Goal: Information Seeking & Learning: Compare options

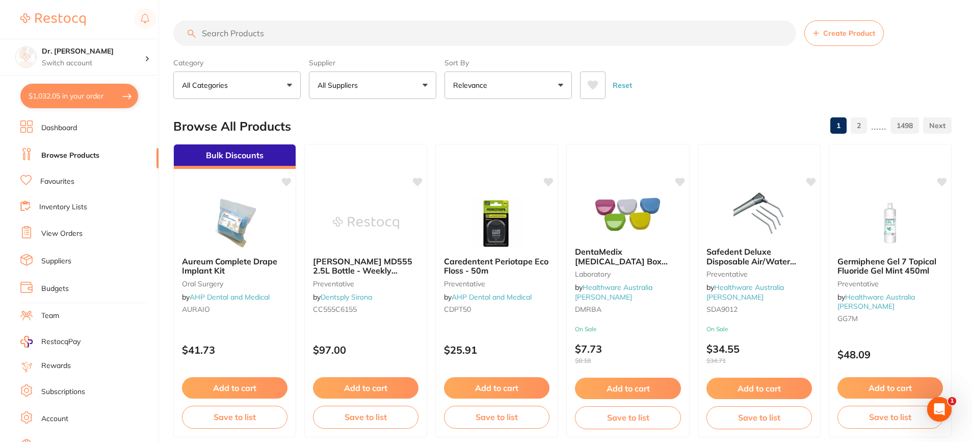
click at [67, 157] on link "Browse Products" at bounding box center [70, 155] width 58 height 10
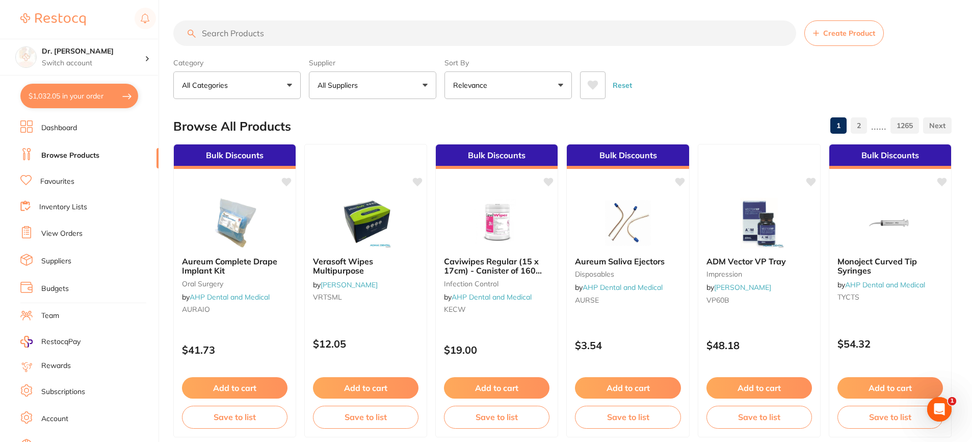
click at [244, 34] on input "search" at bounding box center [484, 32] width 623 height 25
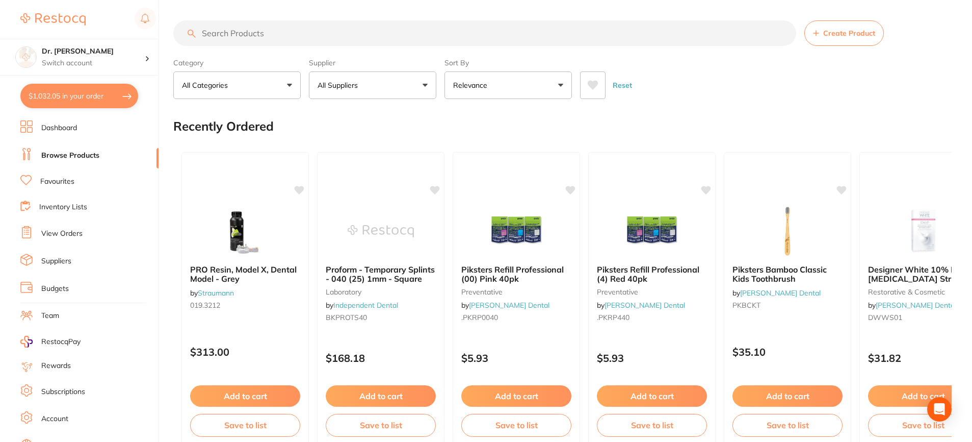
type input "o"
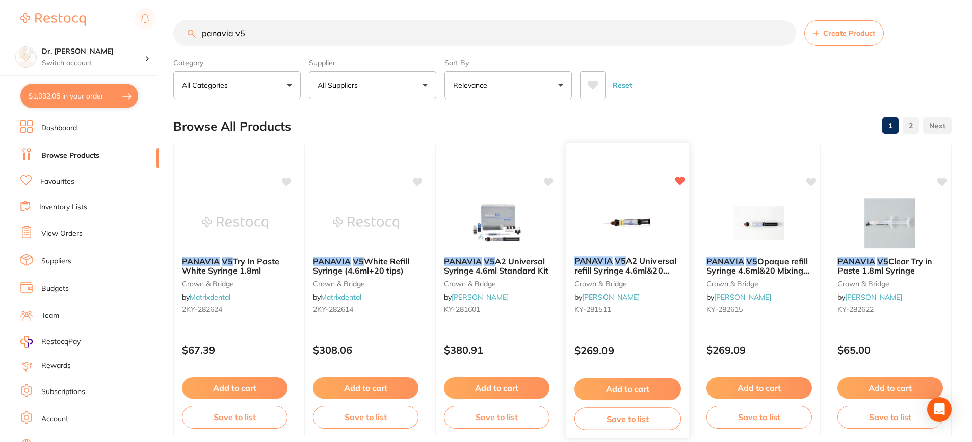
type input "panavia v5"
click at [627, 385] on button "Add to cart" at bounding box center [628, 389] width 107 height 22
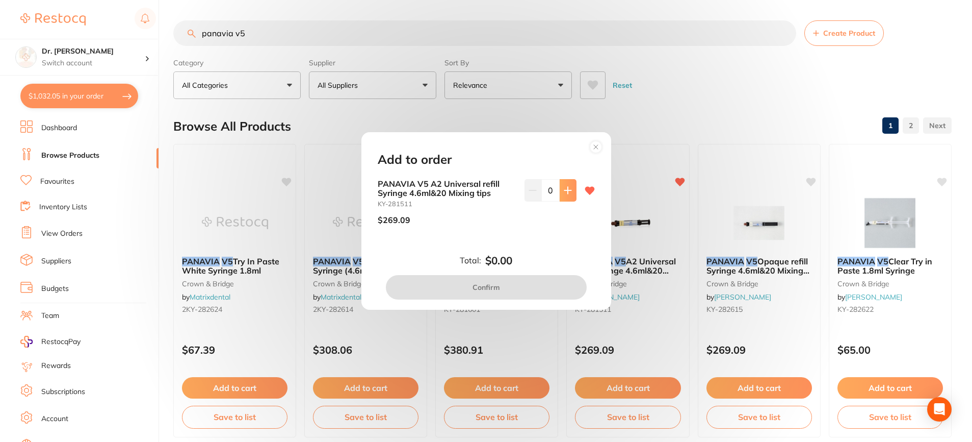
click at [566, 189] on icon at bounding box center [568, 190] width 8 height 8
type input "1"
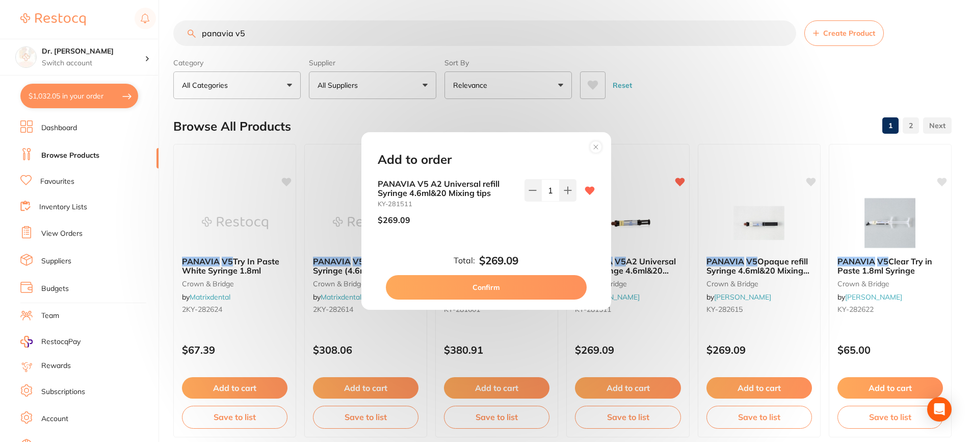
click at [635, 191] on div "Add to order PANAVIA V5 A2 Universal refill Syringe 4.6ml&20 Mixing tips KY-281…" at bounding box center [486, 221] width 972 height 442
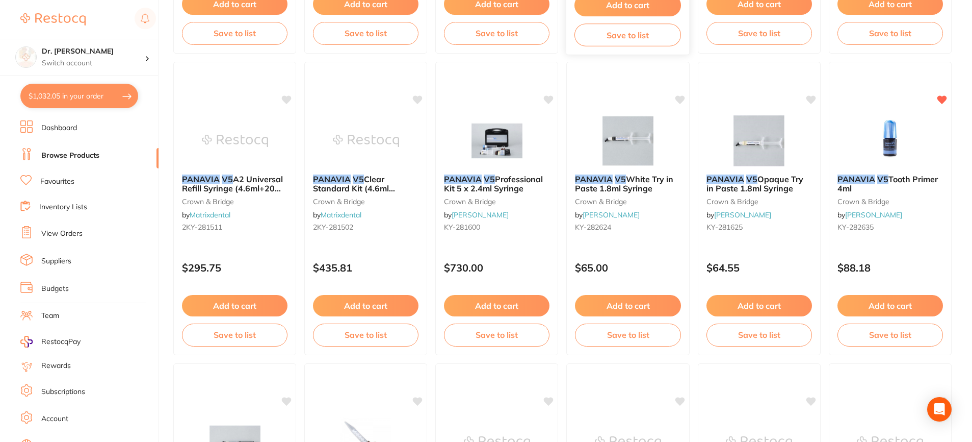
scroll to position [685, 0]
click at [887, 299] on button "Add to cart" at bounding box center [890, 306] width 107 height 22
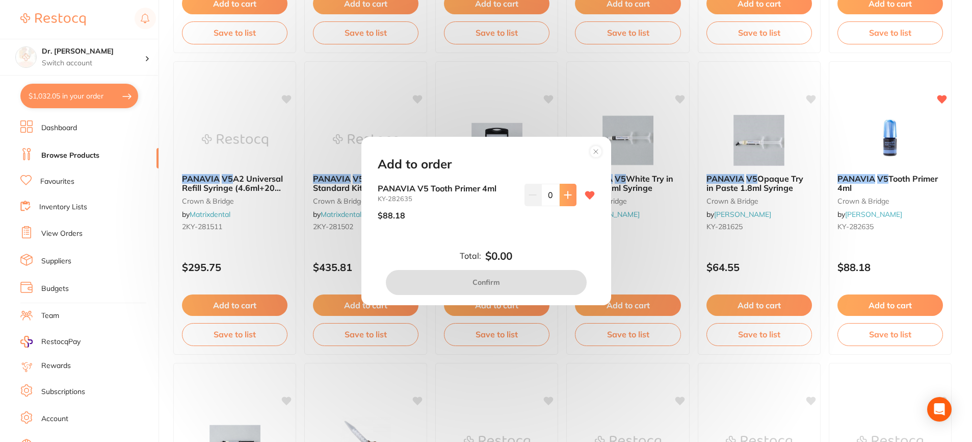
click at [564, 192] on icon at bounding box center [568, 195] width 8 height 8
type input "1"
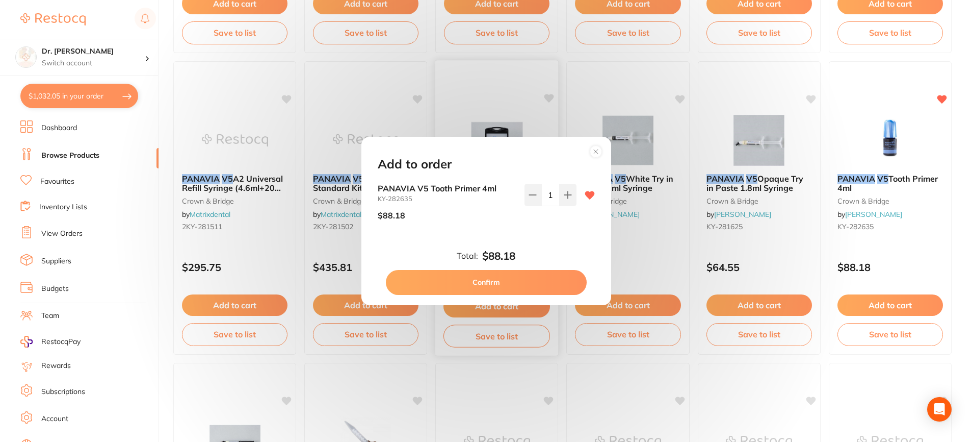
click at [504, 282] on button "Confirm" at bounding box center [486, 282] width 201 height 24
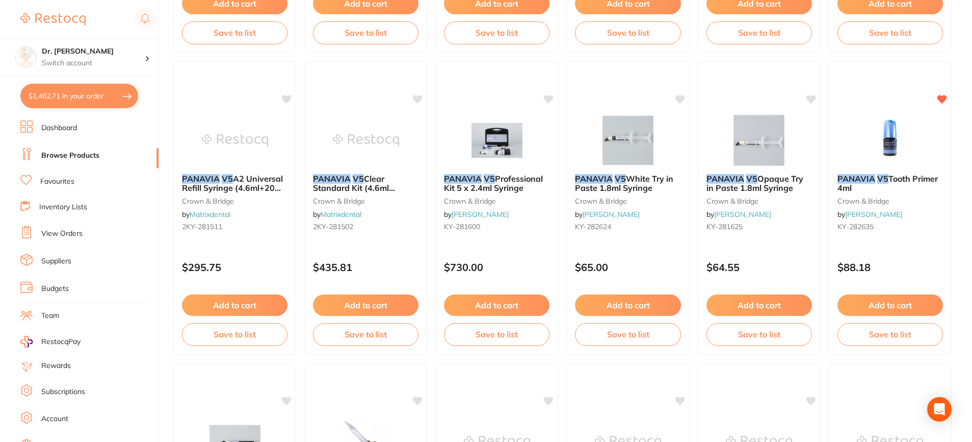
click at [84, 88] on button "$1,462.71 in your order" at bounding box center [79, 96] width 118 height 24
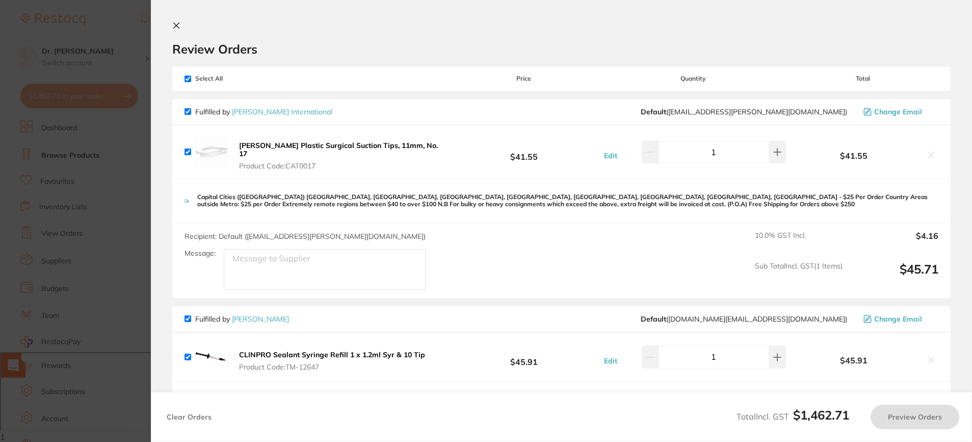
checkbox input "true"
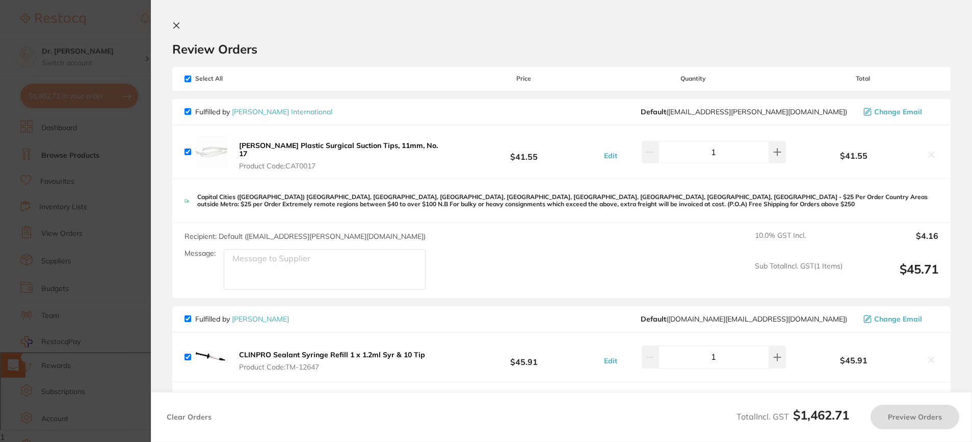
checkbox input "true"
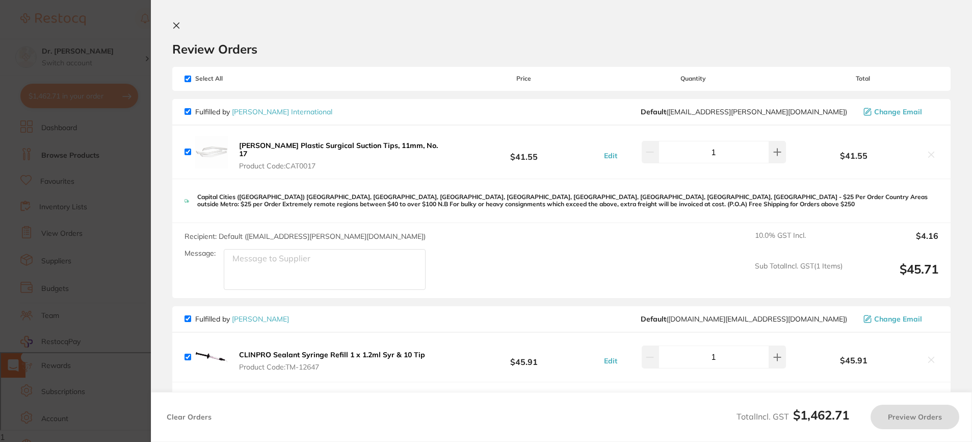
checkbox input "true"
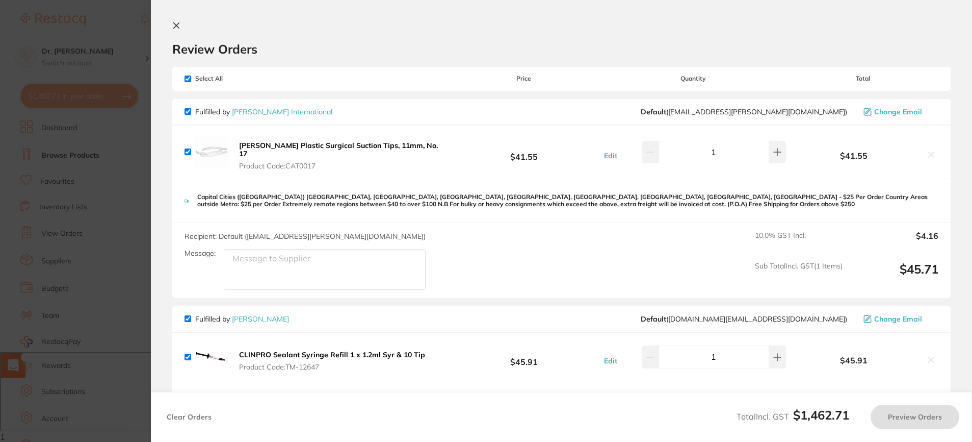
checkbox input "true"
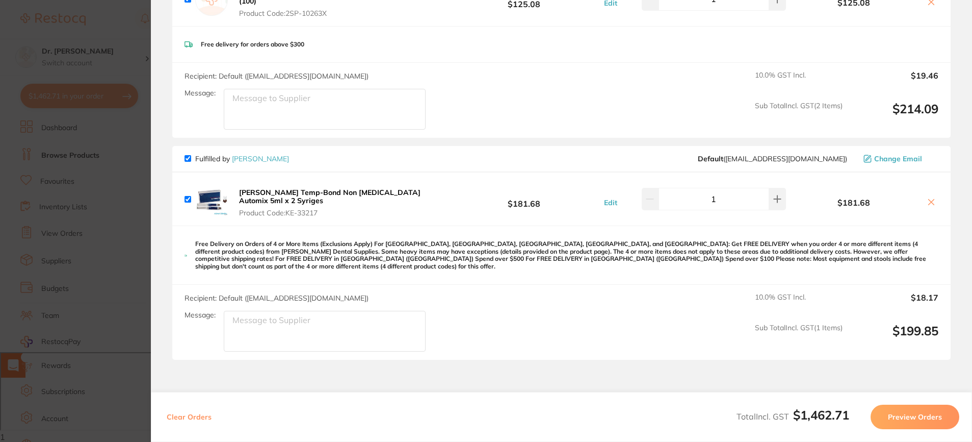
scroll to position [1345, 0]
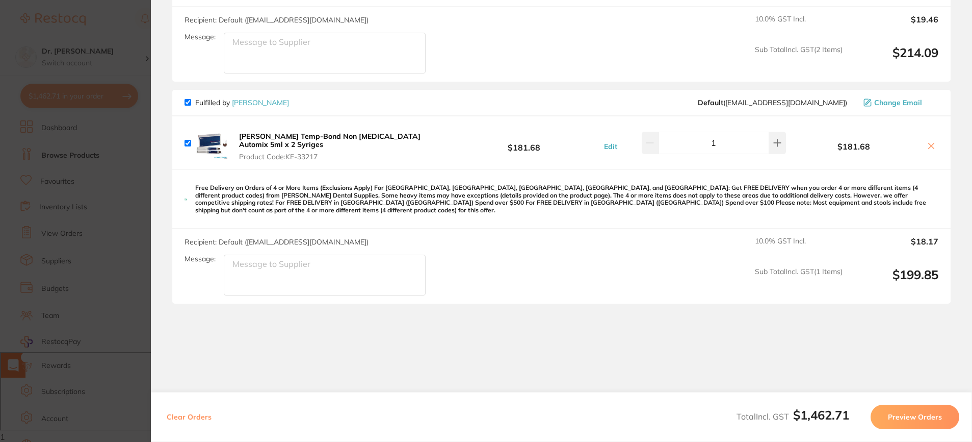
click at [136, 148] on section "Update RRP Set your pre negotiated price for this item. Item Agreed RRP (excl. …" at bounding box center [486, 221] width 972 height 442
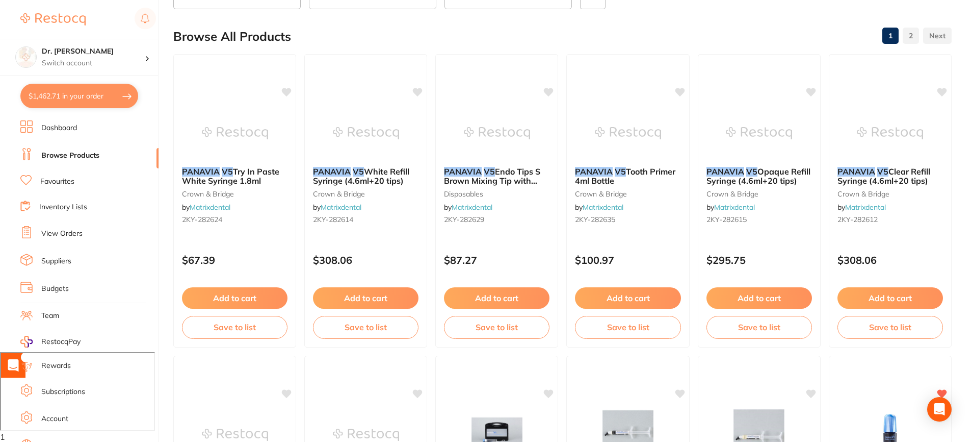
click at [47, 177] on link "Favourites" at bounding box center [57, 181] width 34 height 10
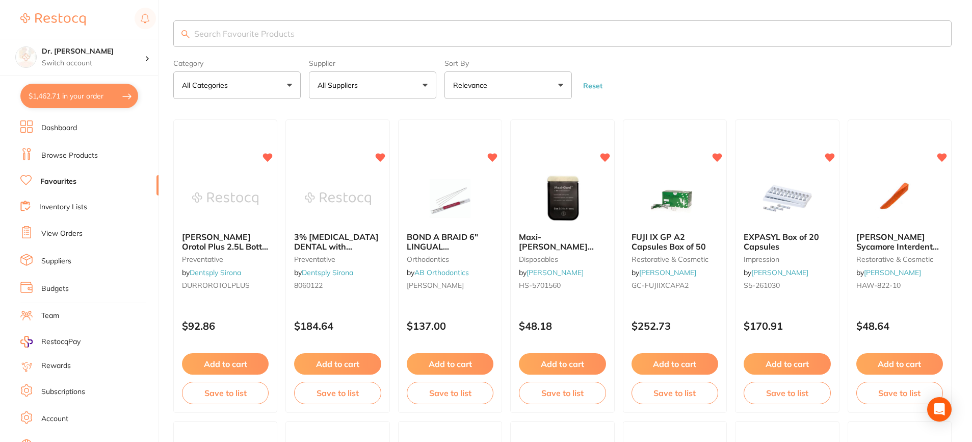
click at [208, 39] on input "search" at bounding box center [562, 33] width 779 height 27
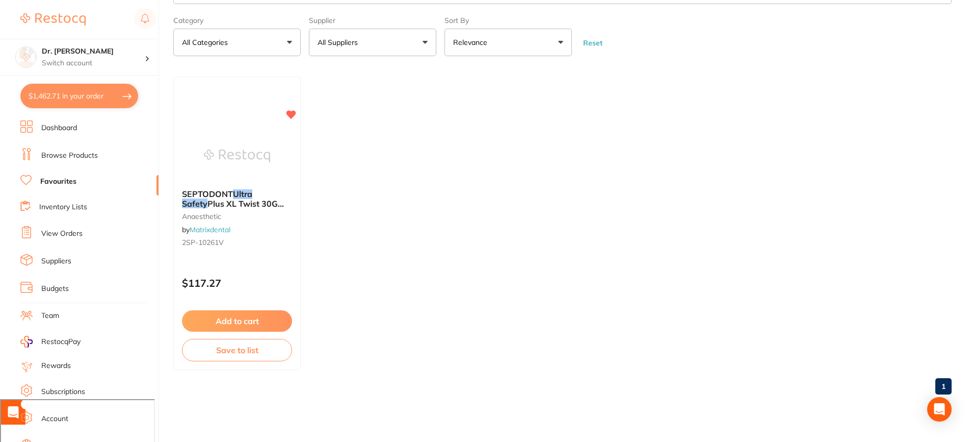
scroll to position [43, 0]
click at [196, 149] on div at bounding box center [236, 154] width 127 height 51
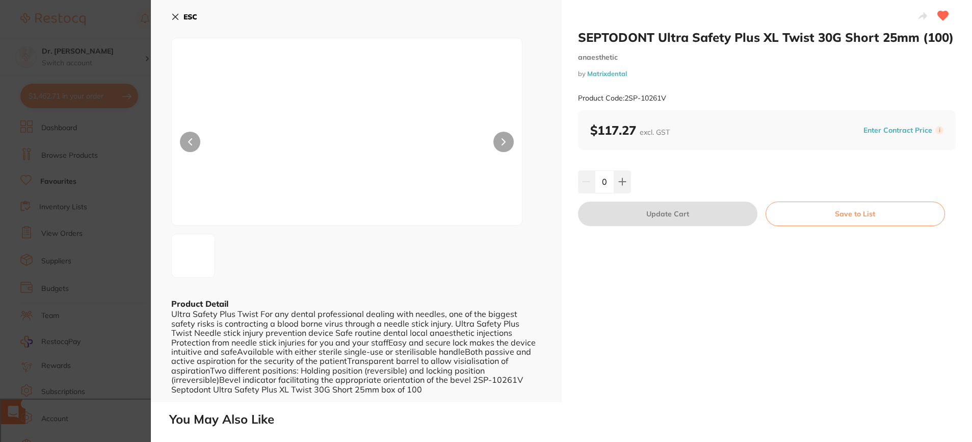
click at [173, 18] on icon at bounding box center [175, 17] width 8 height 8
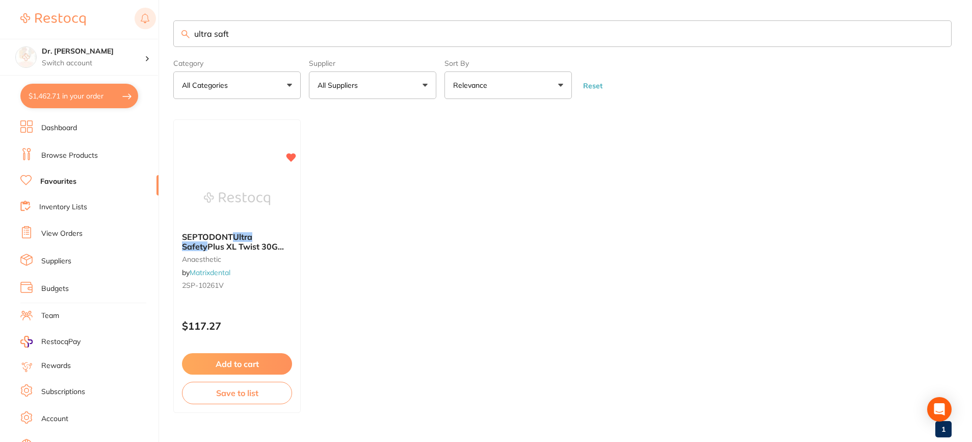
drag, startPoint x: 256, startPoint y: 32, endPoint x: 149, endPoint y: 28, distance: 107.2
click at [138, 28] on div "$1,462.71 Dr. [PERSON_NAME] Switch account Dr. [PERSON_NAME] $1,462.71 in your …" at bounding box center [486, 221] width 972 height 442
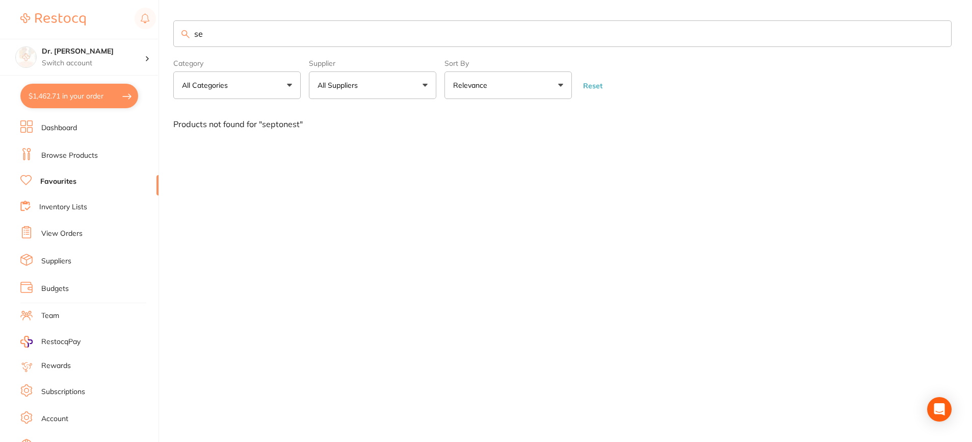
type input "s"
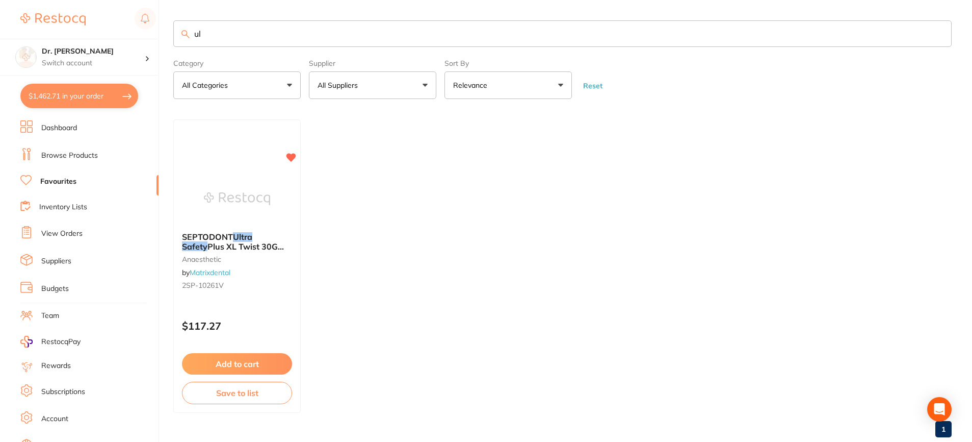
type input "u"
click at [225, 236] on span "DONT Ultra Safety Plus XL Twist 30G Short 25mm (100)" at bounding box center [232, 245] width 101 height 29
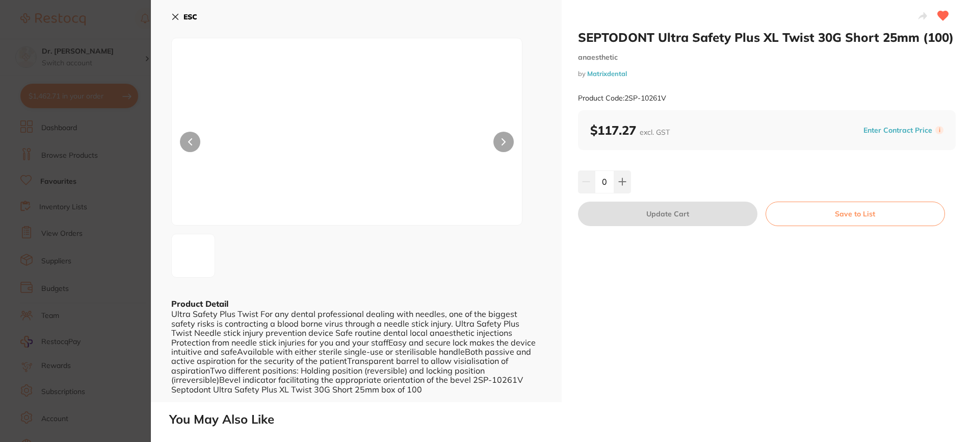
click at [176, 17] on icon at bounding box center [175, 17] width 8 height 8
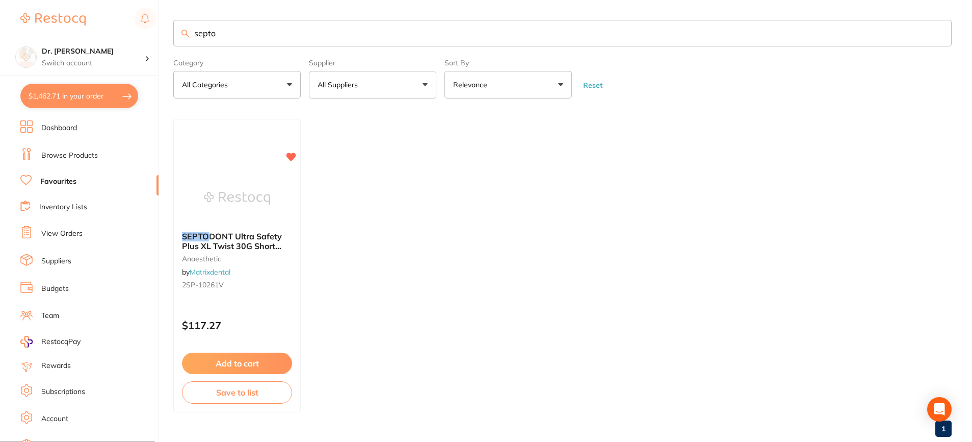
click at [238, 38] on input "septo" at bounding box center [562, 33] width 779 height 27
type input "septodont"
click at [85, 156] on link "Browse Products" at bounding box center [69, 155] width 57 height 10
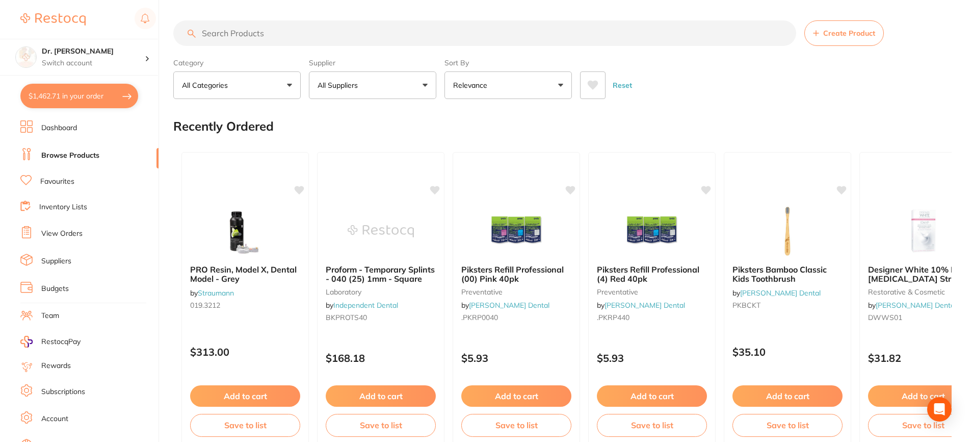
click at [233, 31] on input "search" at bounding box center [484, 32] width 623 height 25
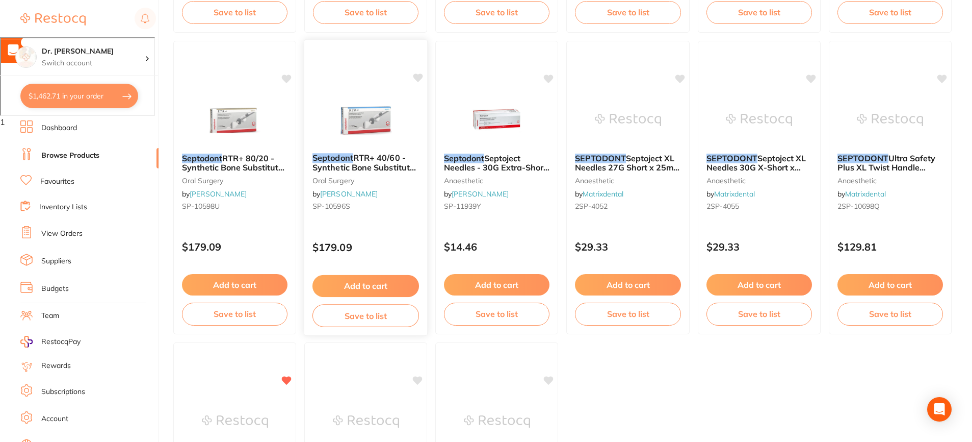
scroll to position [405, 0]
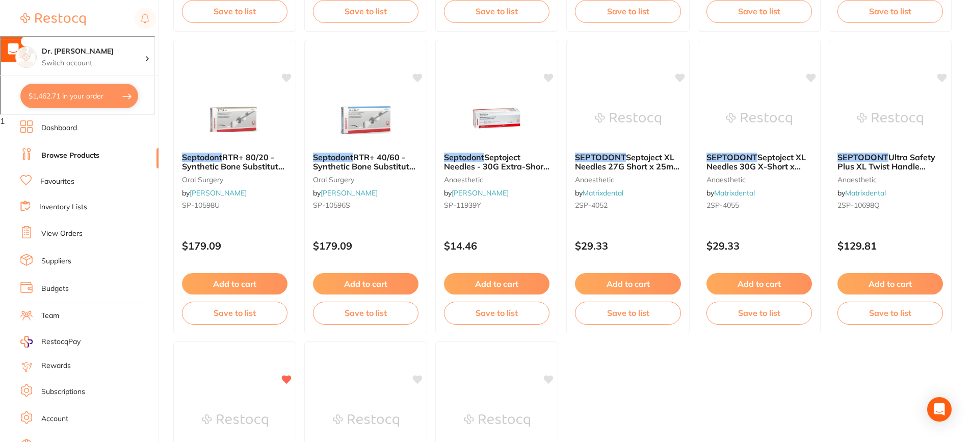
click at [877, 158] on em "SEPTODONT" at bounding box center [863, 157] width 51 height 10
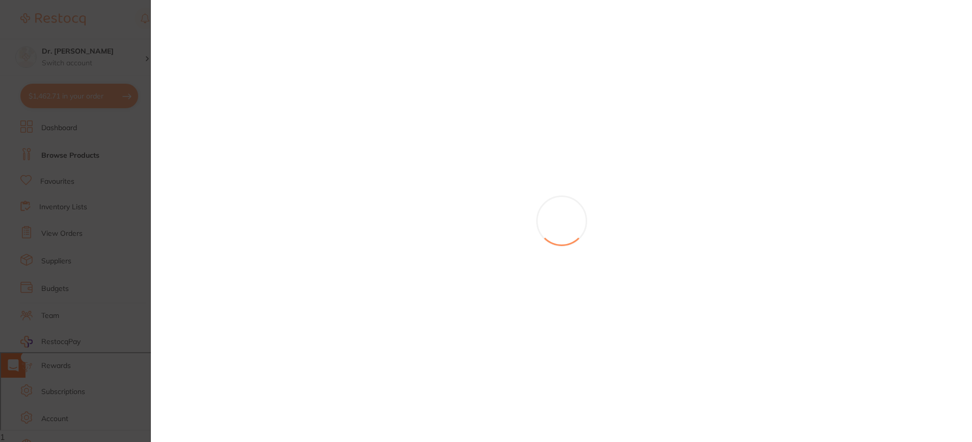
scroll to position [90, 0]
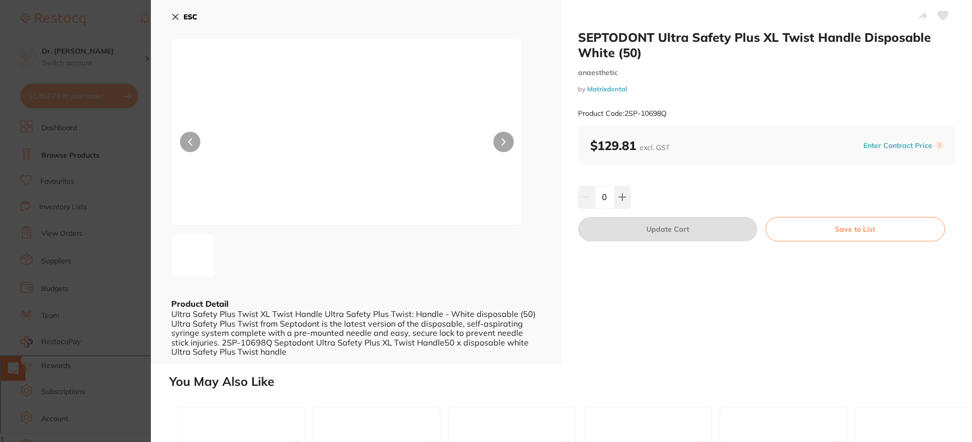
click at [171, 14] on icon at bounding box center [175, 17] width 8 height 8
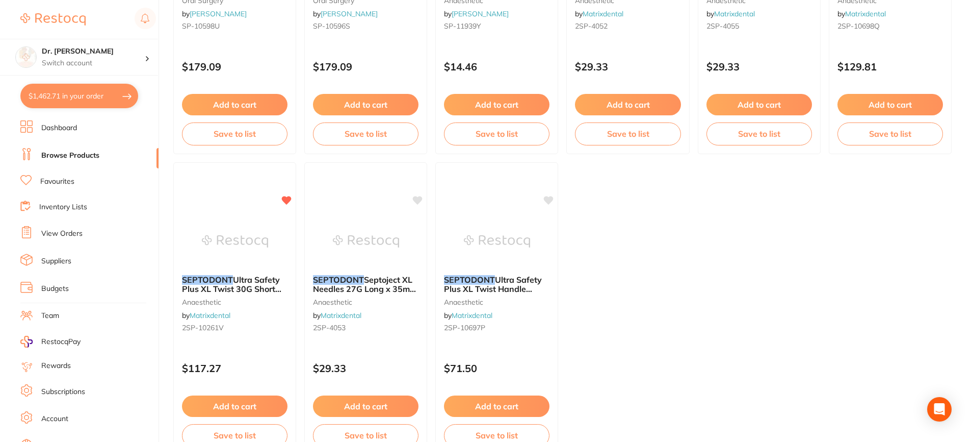
scroll to position [651, 0]
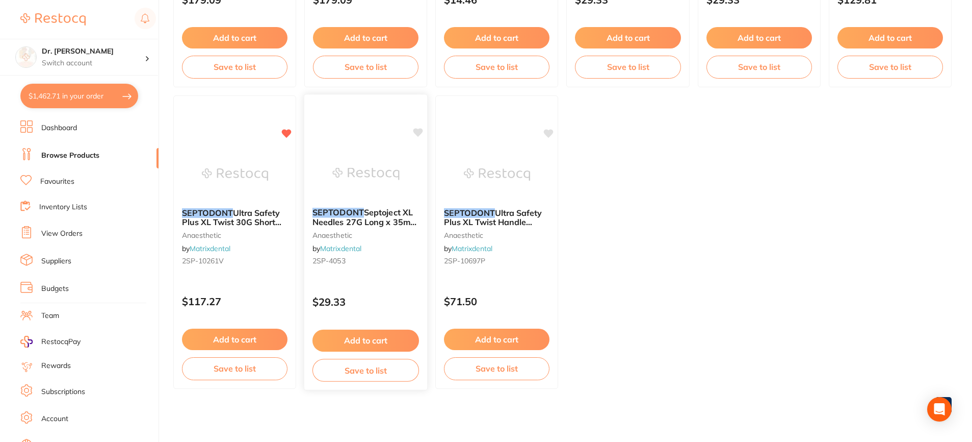
click at [399, 221] on span "Septoject XL Needles 27G Long x 35mm (100)" at bounding box center [365, 221] width 105 height 29
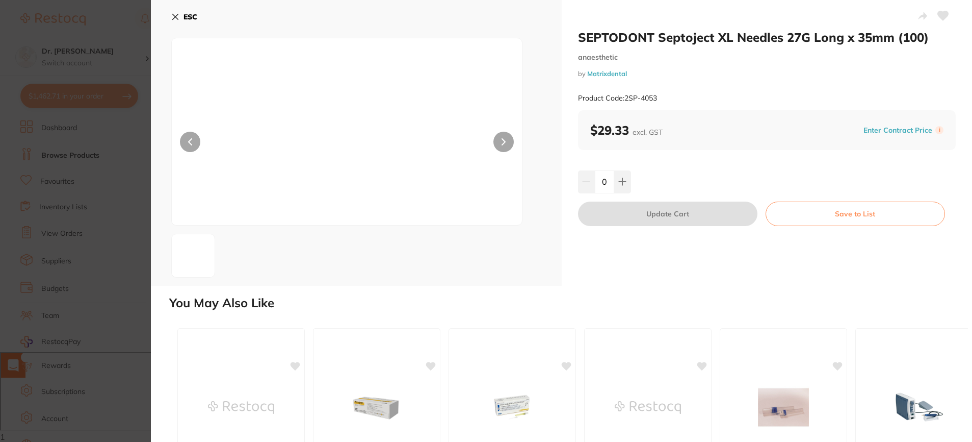
click at [174, 15] on icon at bounding box center [175, 17] width 8 height 8
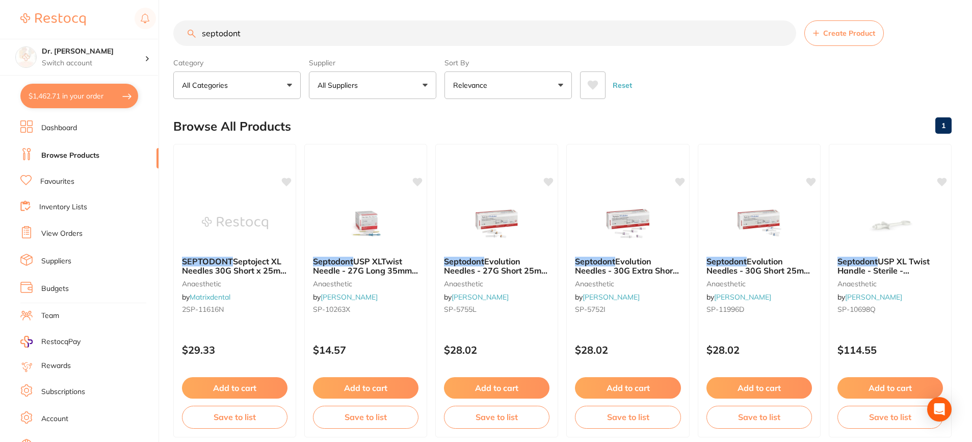
click at [262, 40] on input "septodont" at bounding box center [484, 32] width 623 height 25
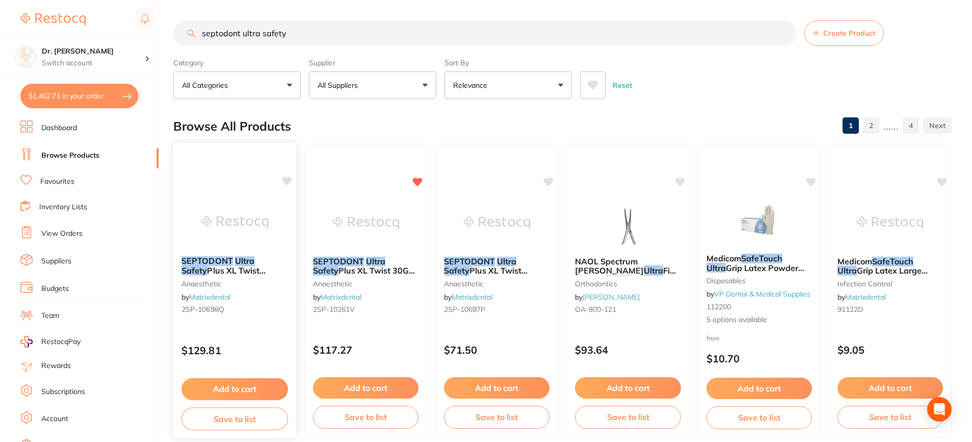
type input "septodont ultra safety"
click at [257, 225] on img at bounding box center [234, 221] width 67 height 51
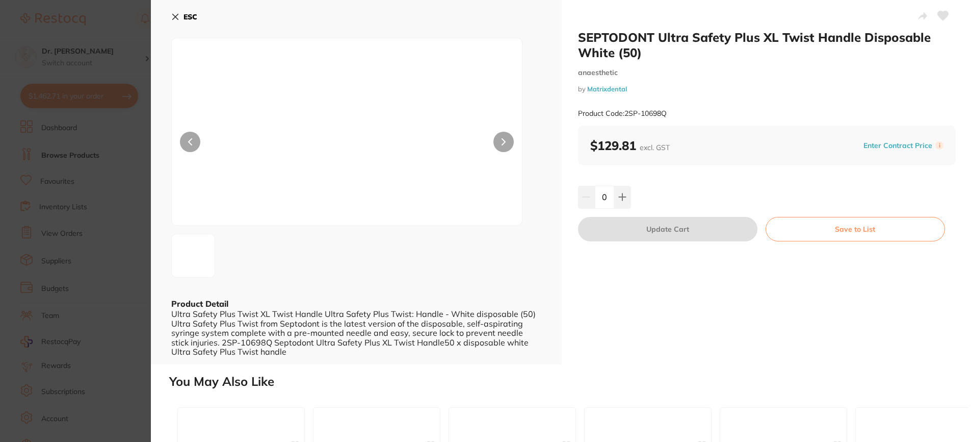
drag, startPoint x: 171, startPoint y: 19, endPoint x: 193, endPoint y: 53, distance: 39.5
click at [171, 19] on icon at bounding box center [175, 17] width 8 height 8
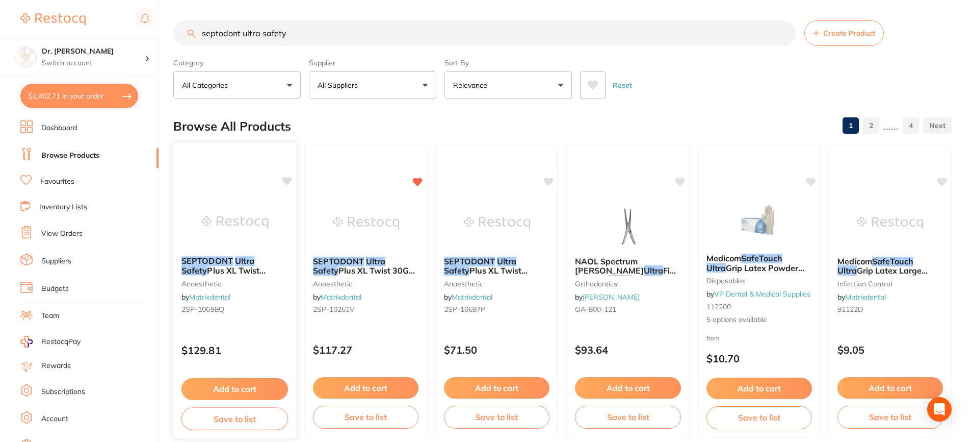
scroll to position [9, 0]
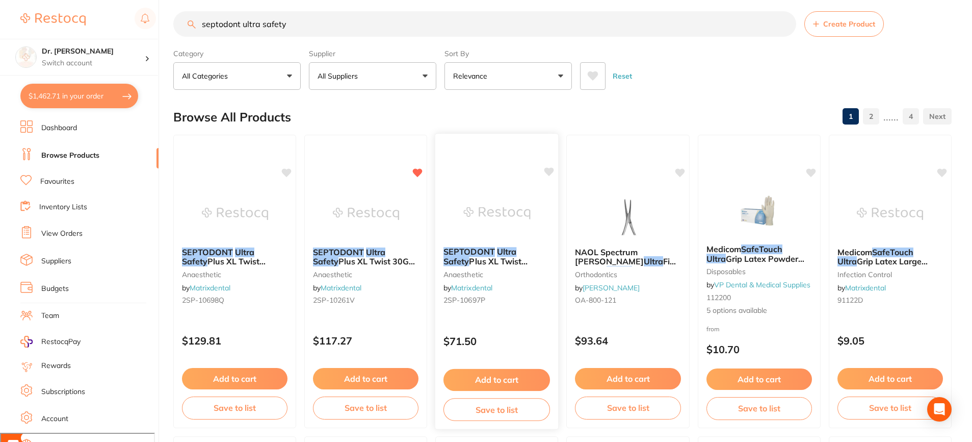
click at [491, 269] on div "SEPTODONT Ultra Safety Plus XL Twist Handle Autoclavable Blue (1) anaesthetic b…" at bounding box center [496, 278] width 123 height 78
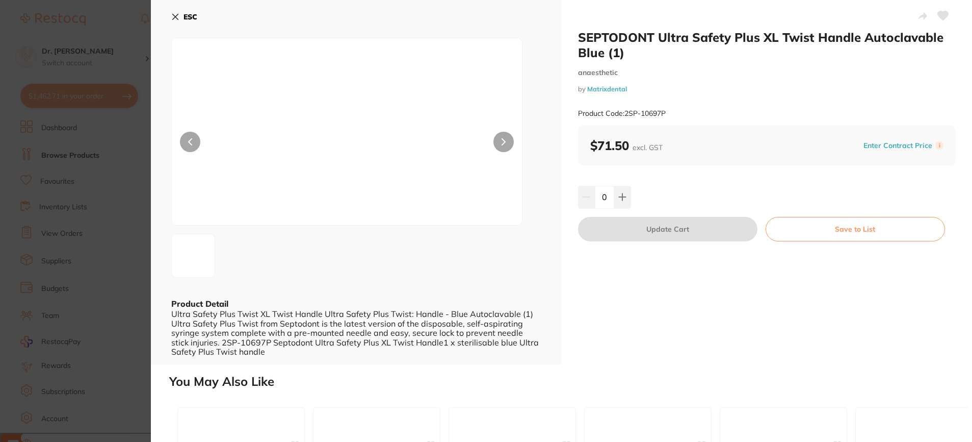
click at [178, 13] on button "ESC" at bounding box center [184, 16] width 26 height 17
